Goal: Use online tool/utility: Utilize a website feature to perform a specific function

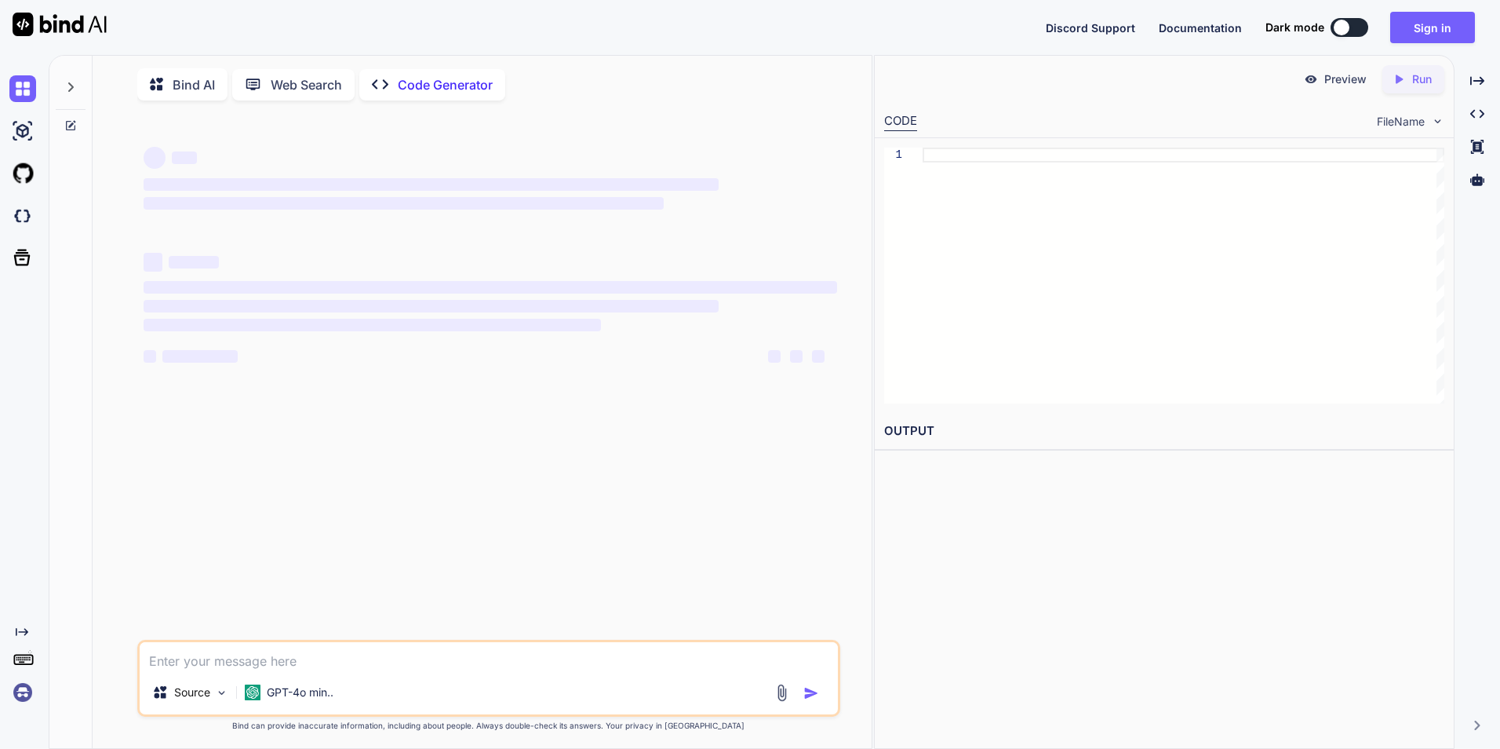
scroll to position [6, 0]
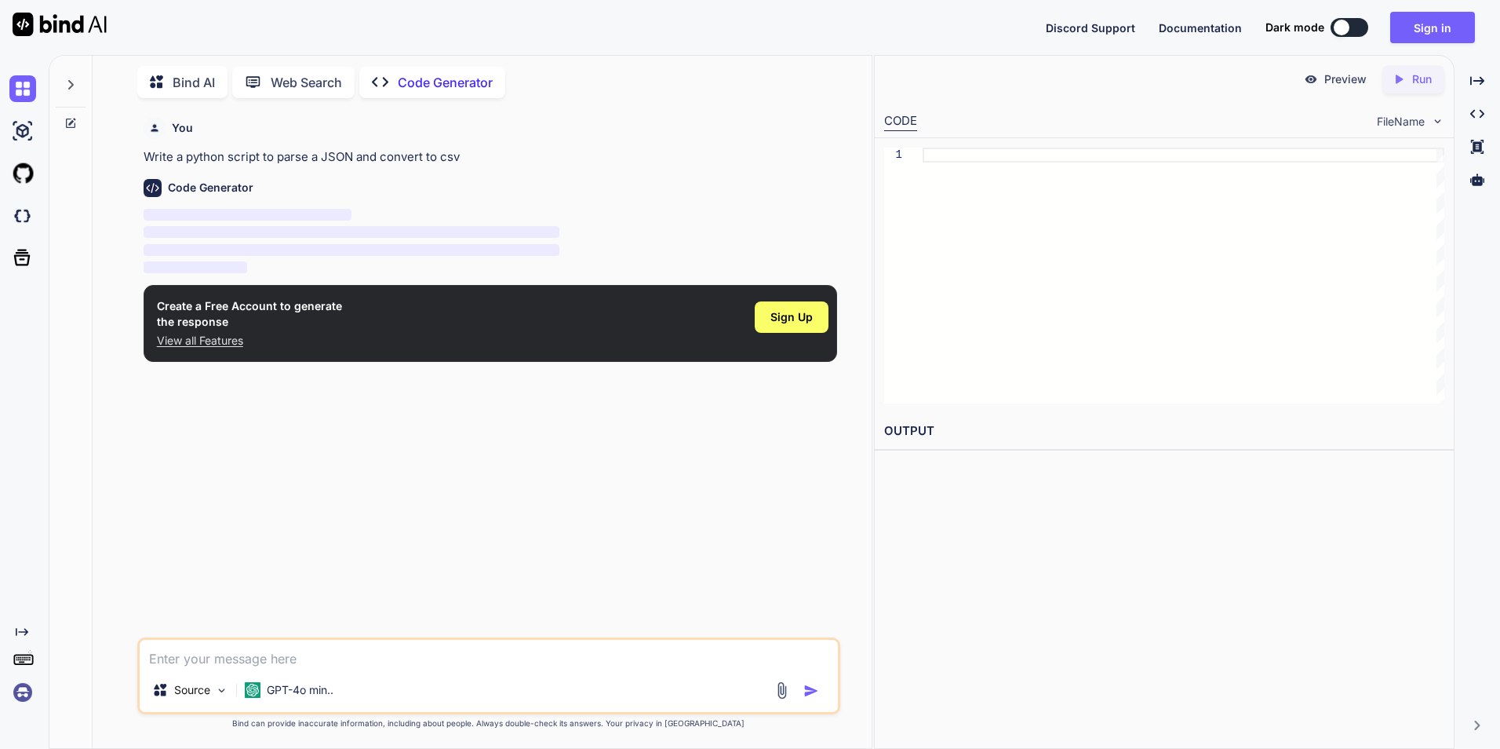
type textarea "x"
click at [768, 304] on div "Sign Up" at bounding box center [792, 316] width 74 height 31
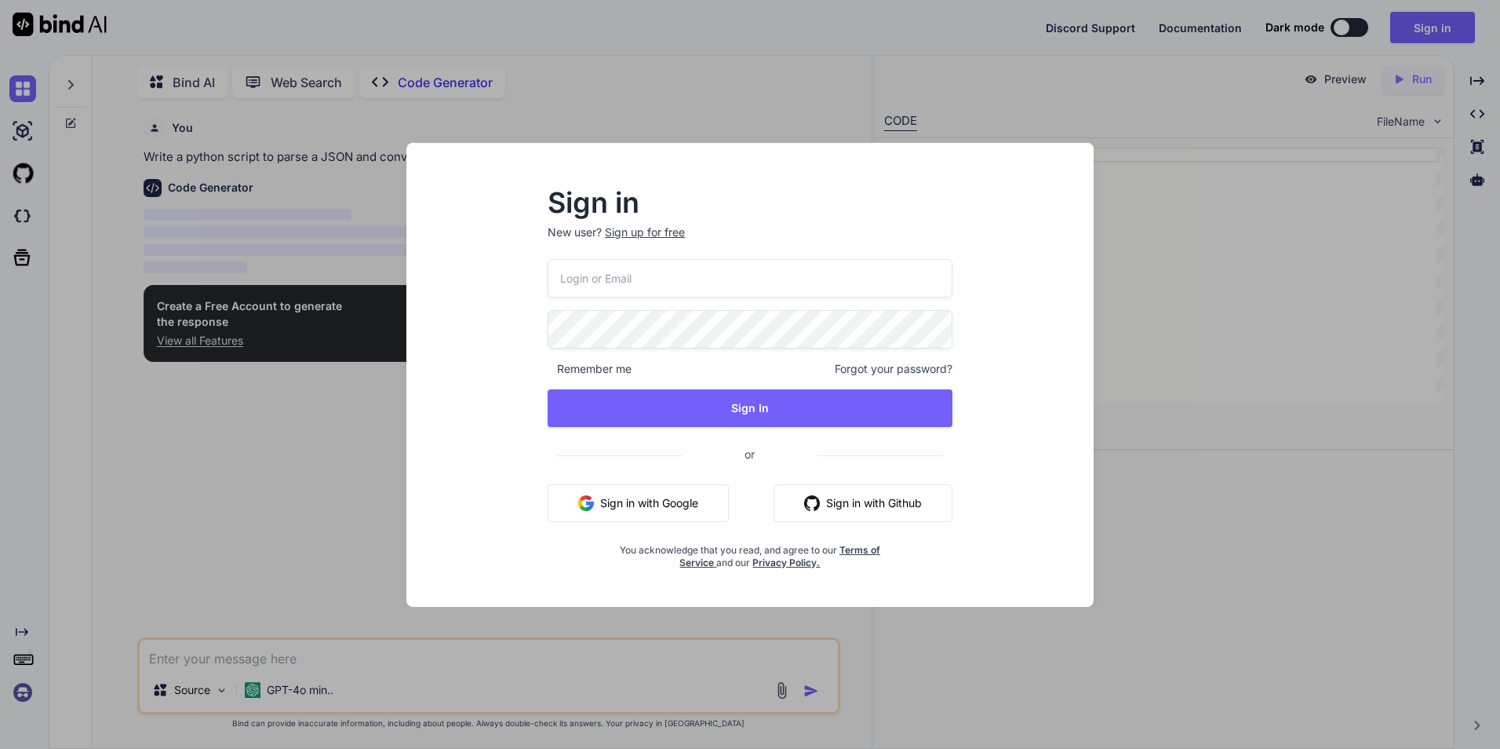
click at [754, 275] on input "email" at bounding box center [750, 278] width 405 height 38
click at [617, 228] on div "Sign up for free" at bounding box center [645, 232] width 80 height 16
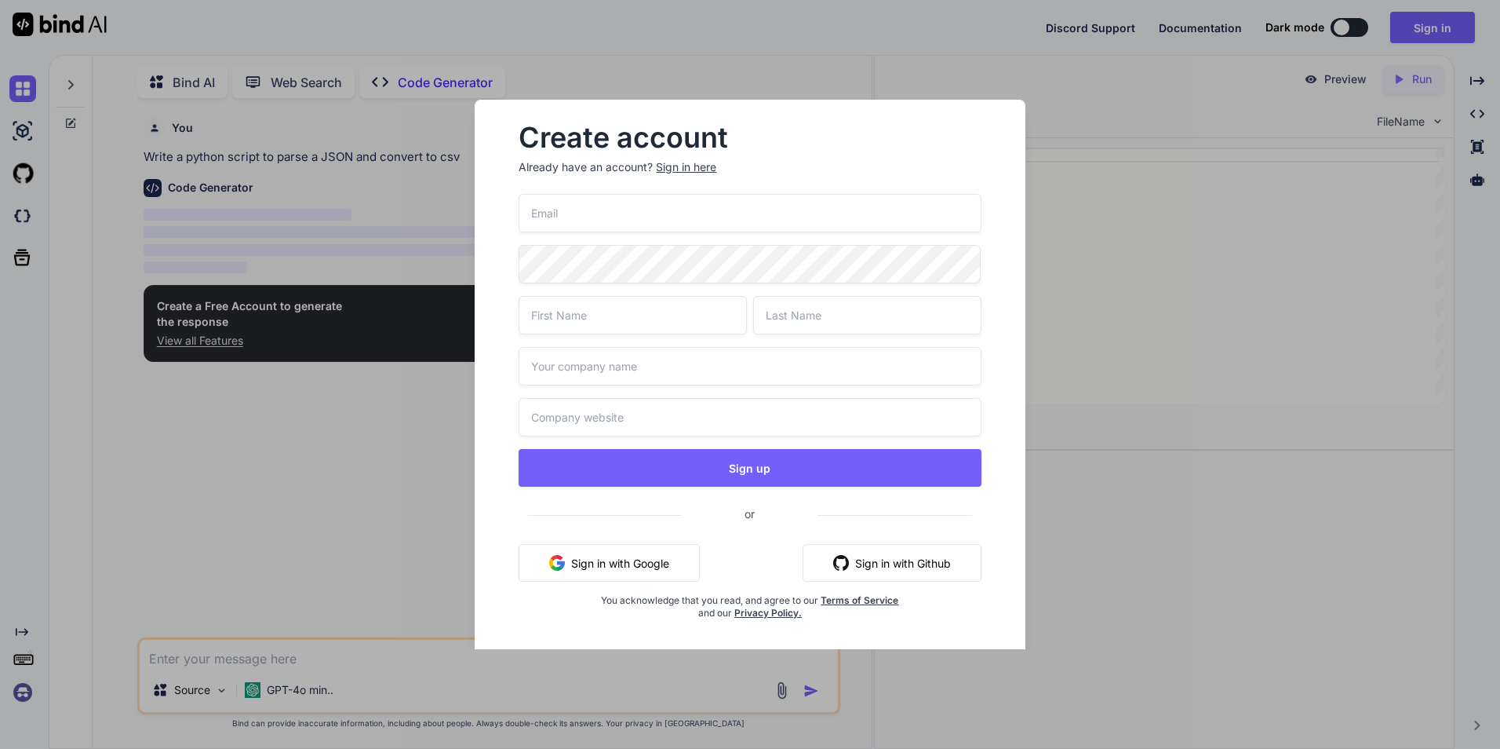
click at [616, 228] on input "email" at bounding box center [750, 213] width 462 height 38
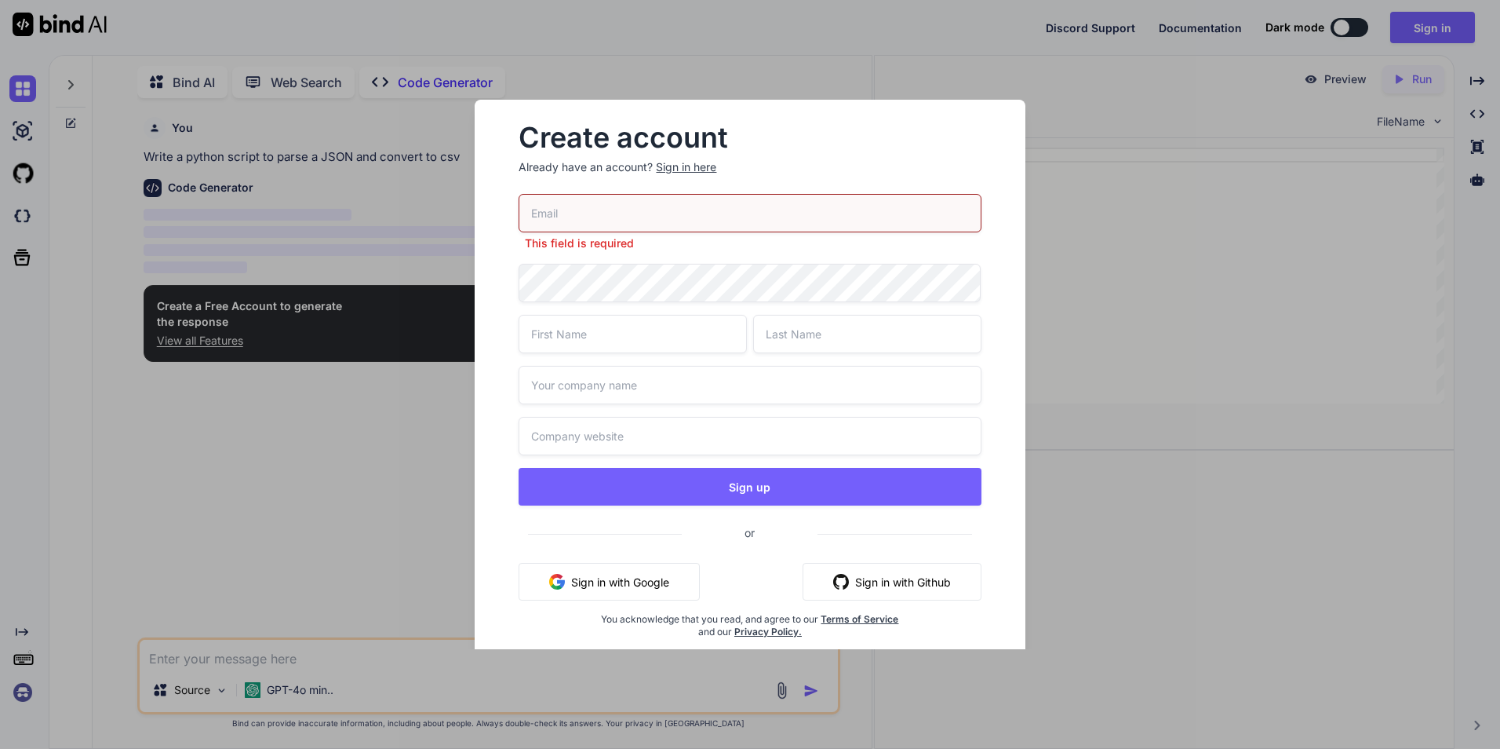
click at [585, 200] on input "email" at bounding box center [750, 213] width 462 height 38
type input "умф"
drag, startPoint x: 581, startPoint y: 230, endPoint x: 417, endPoint y: 244, distance: 164.6
click at [417, 244] on div "Create account Already have an account? Sign in here умф Please enter a valid e…" at bounding box center [750, 374] width 1500 height 749
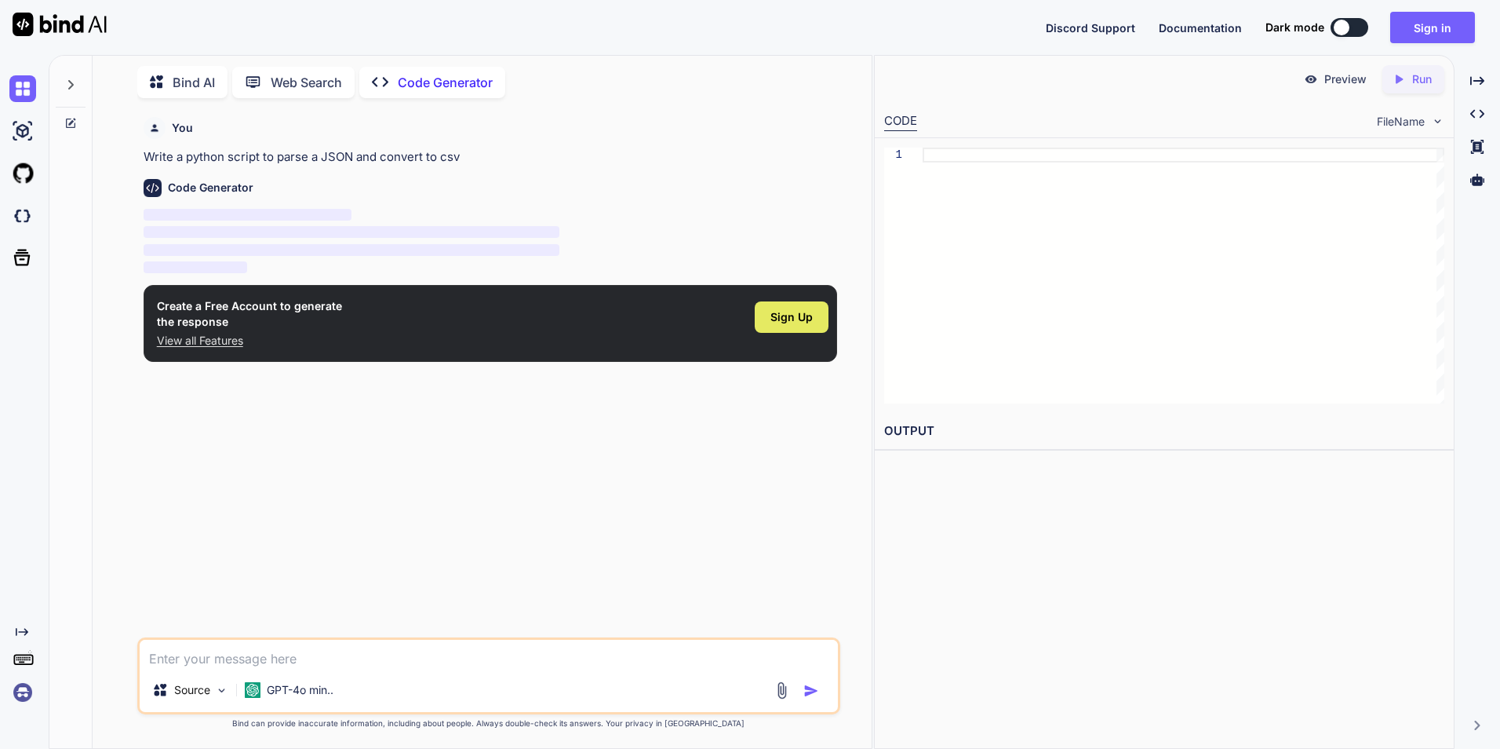
click at [812, 321] on span "Sign Up" at bounding box center [792, 317] width 42 height 16
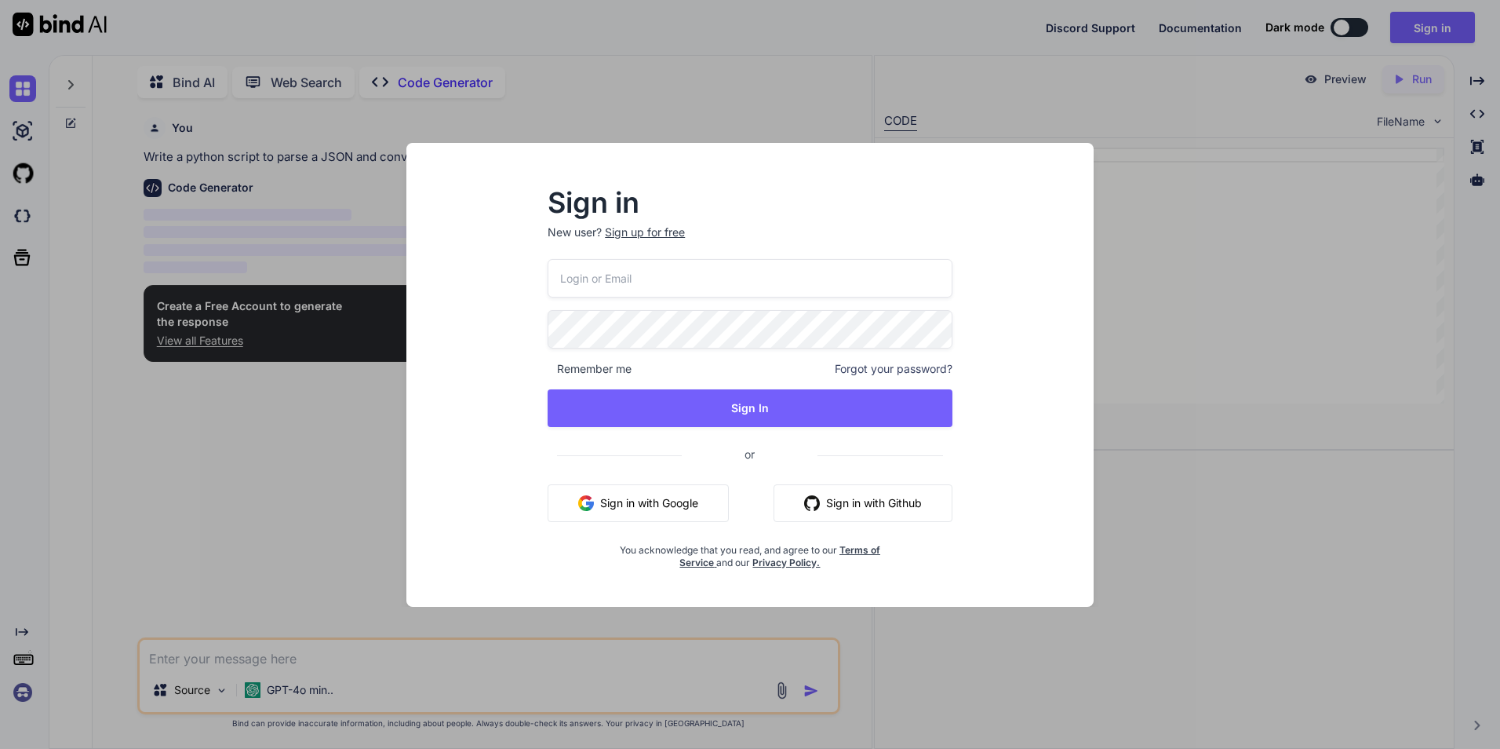
click at [657, 232] on div "Sign up for free" at bounding box center [645, 232] width 80 height 16
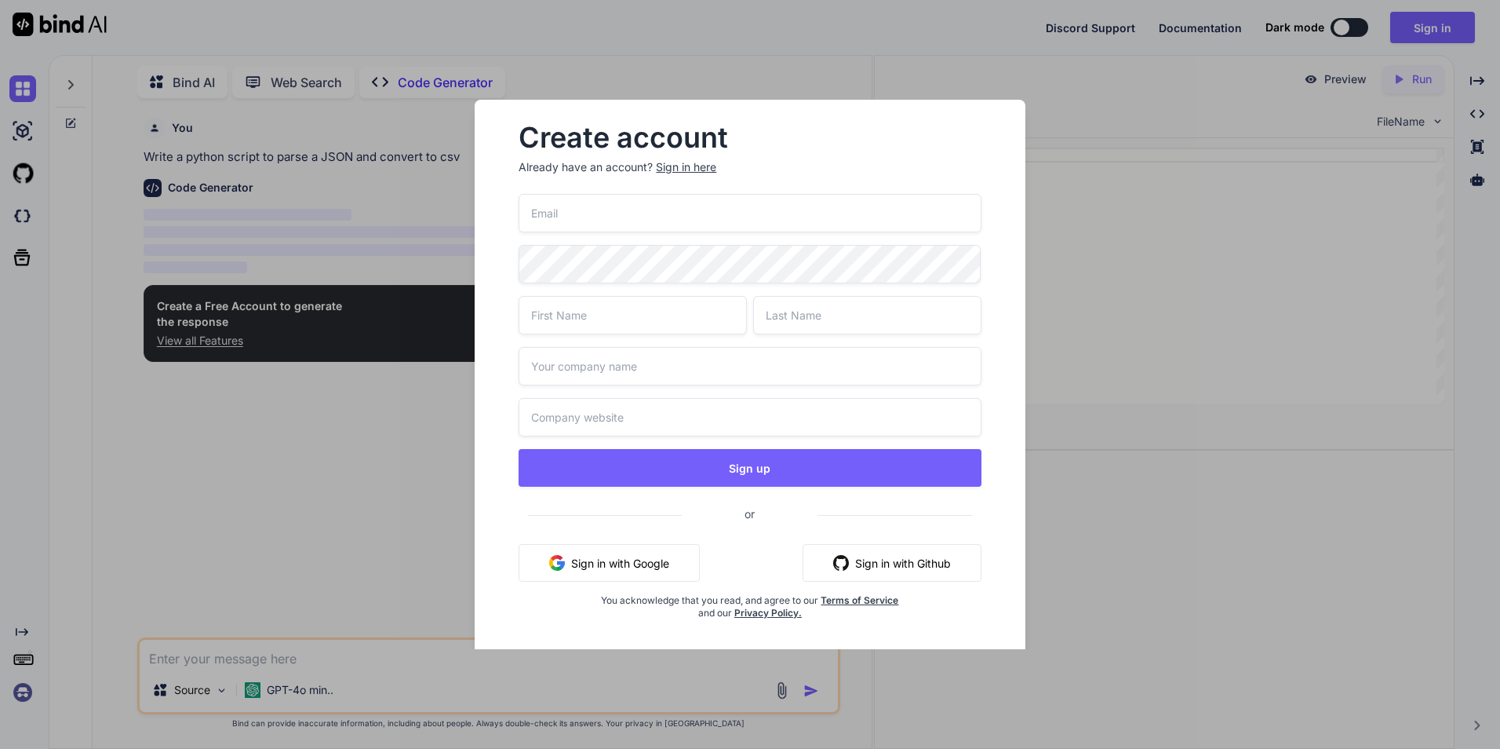
click at [661, 213] on input "email" at bounding box center [750, 213] width 462 height 38
type input "у"
click at [661, 213] on input "email" at bounding box center [750, 213] width 462 height 38
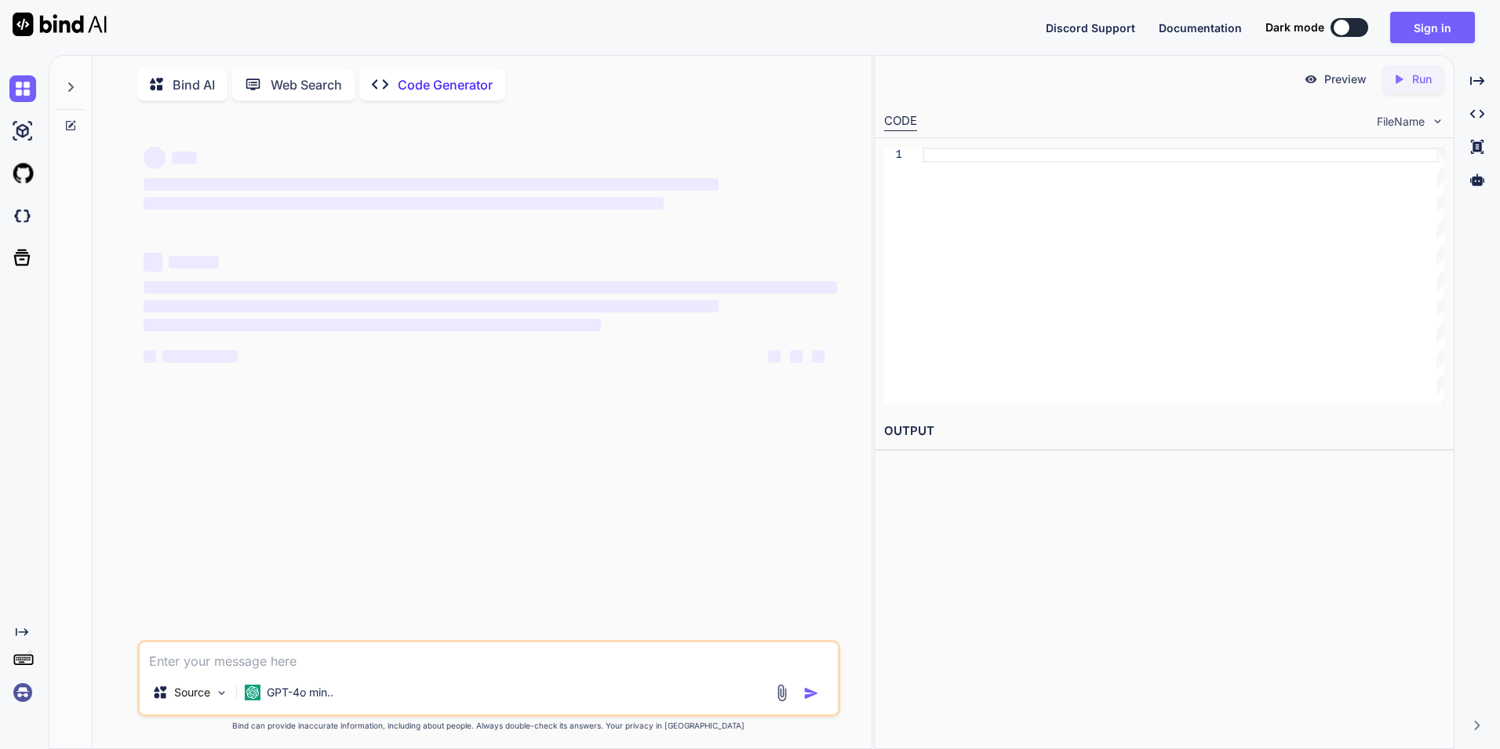
click at [432, 78] on p "Code Generator" at bounding box center [445, 84] width 95 height 19
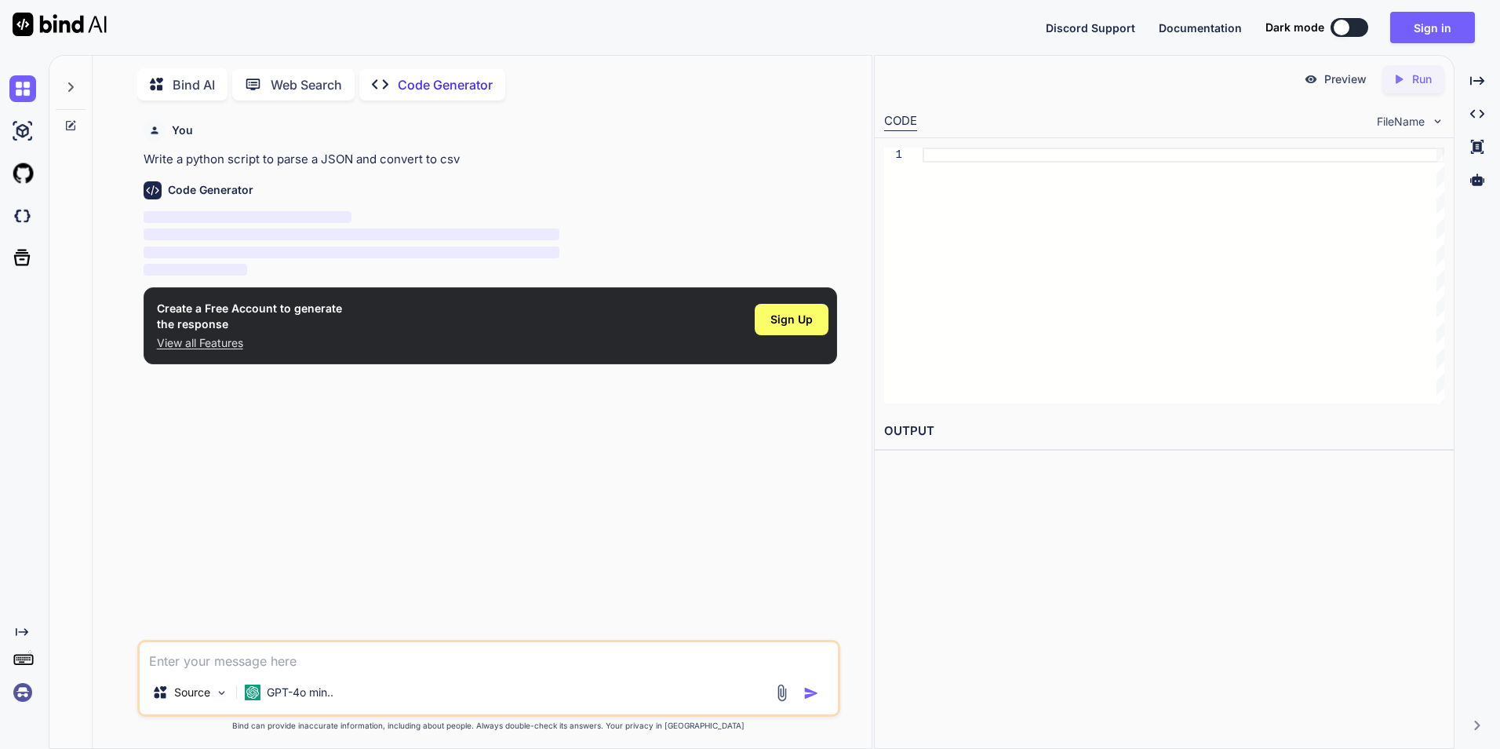
scroll to position [6, 0]
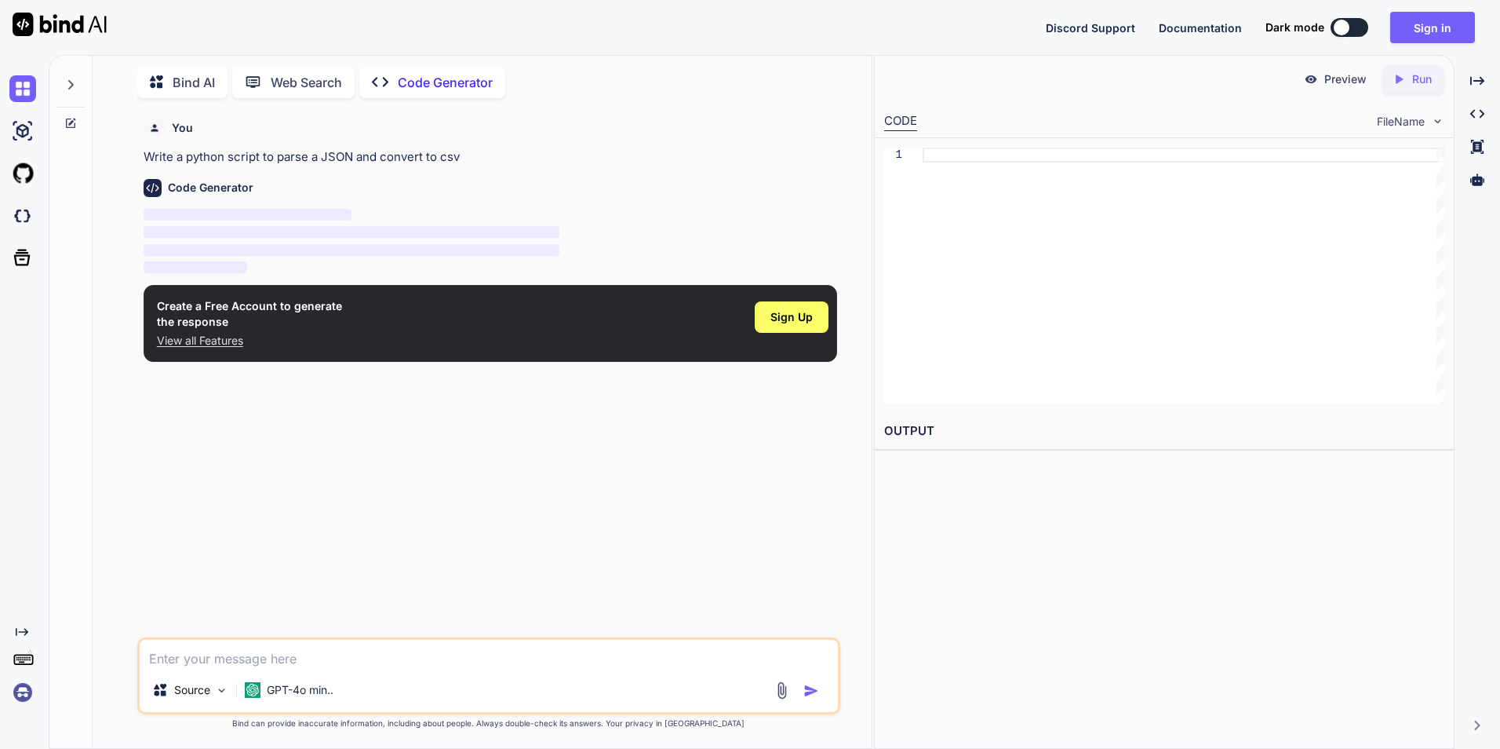
click at [432, 78] on p "Code Generator" at bounding box center [445, 82] width 95 height 19
type textarea "x"
